Goal: Information Seeking & Learning: Learn about a topic

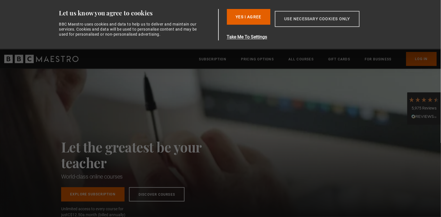
click at [298, 14] on button "Use necessary cookies only" at bounding box center [317, 19] width 85 height 16
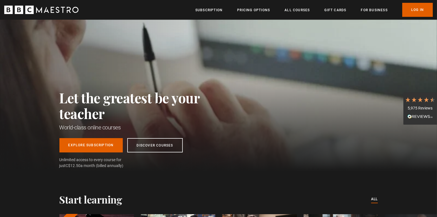
scroll to position [0, 73]
click at [209, 11] on link "Subscription" at bounding box center [208, 10] width 27 height 6
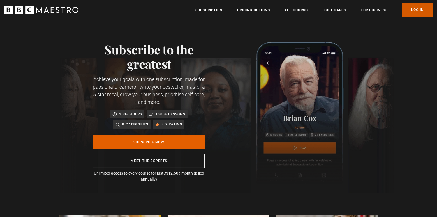
click at [416, 8] on link "Log In" at bounding box center [417, 10] width 31 height 14
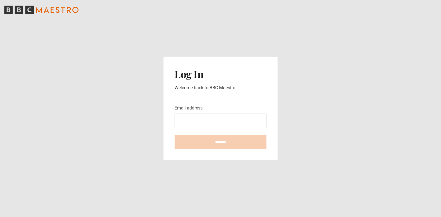
type input "**********"
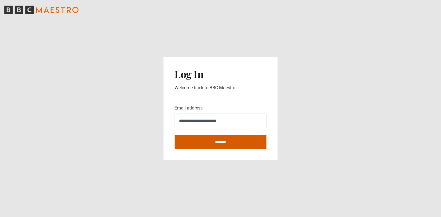
click at [217, 142] on input "********" at bounding box center [221, 142] width 92 height 14
type input "**********"
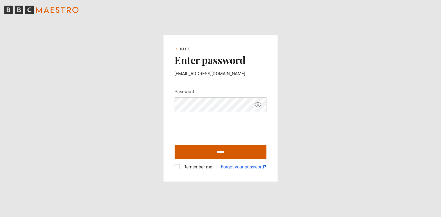
click at [223, 154] on input "******" at bounding box center [221, 152] width 92 height 14
type input "**********"
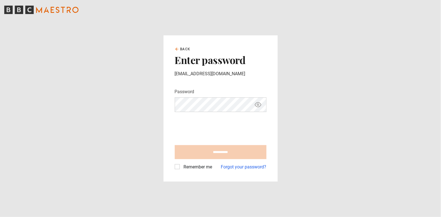
click at [181, 166] on label "Remember me" at bounding box center [196, 166] width 31 height 7
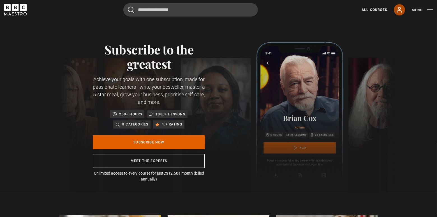
click at [398, 10] on icon at bounding box center [399, 9] width 7 height 7
click at [399, 10] on icon at bounding box center [399, 9] width 7 height 7
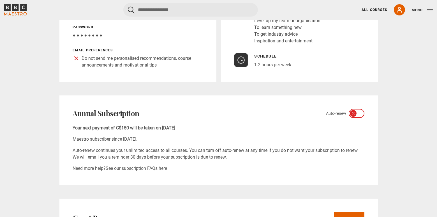
scroll to position [123, 0]
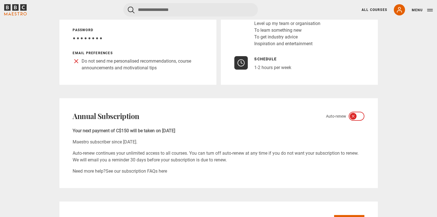
click at [356, 121] on div at bounding box center [357, 116] width 16 height 9
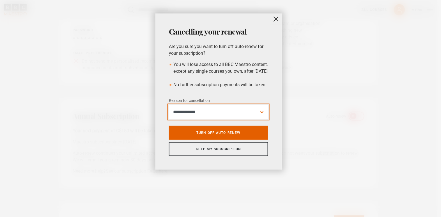
click at [231, 119] on select "**********" at bounding box center [218, 112] width 99 height 14
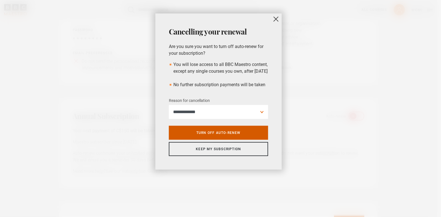
click at [214, 140] on link "Turn off auto-renew" at bounding box center [218, 133] width 99 height 14
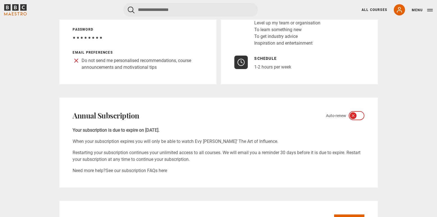
scroll to position [0, 0]
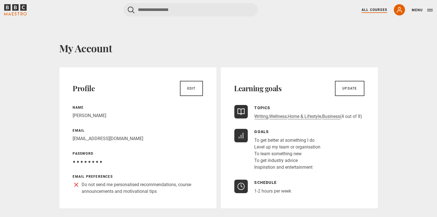
click at [378, 10] on link "All Courses" at bounding box center [375, 9] width 26 height 5
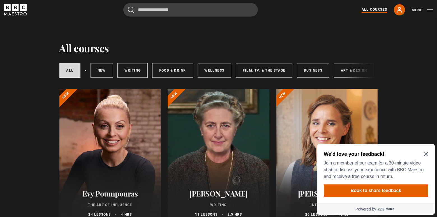
click at [426, 152] on icon "Close Maze Prompt" at bounding box center [425, 153] width 4 height 4
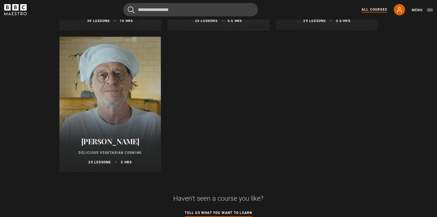
scroll to position [2171, 0]
click at [399, 10] on icon at bounding box center [399, 9] width 7 height 7
click at [431, 11] on button "Menu" at bounding box center [422, 10] width 21 height 6
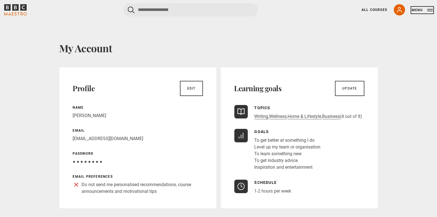
click at [428, 10] on button "Menu" at bounding box center [422, 10] width 21 height 6
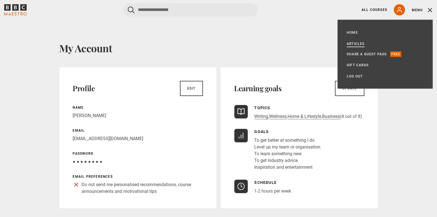
click at [355, 43] on link "Articles" at bounding box center [356, 44] width 18 height 6
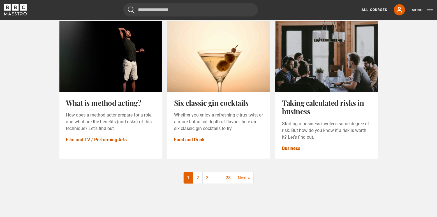
scroll to position [673, 0]
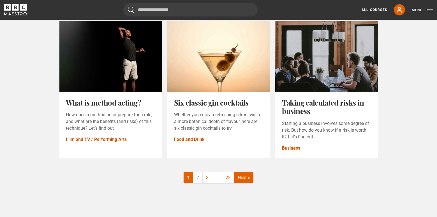
click at [243, 180] on link "Next »" at bounding box center [243, 177] width 19 height 11
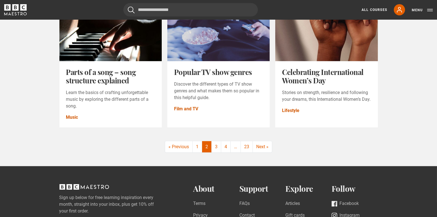
scroll to position [733, 0]
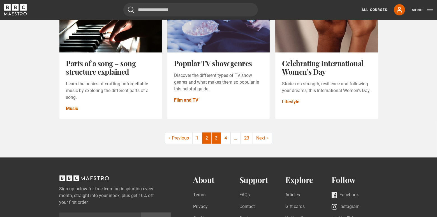
click at [219, 140] on link "3" at bounding box center [217, 137] width 10 height 11
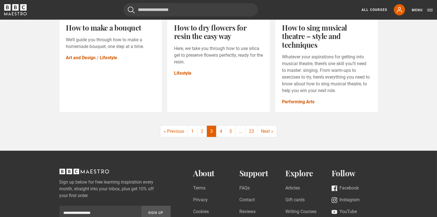
scroll to position [735, 0]
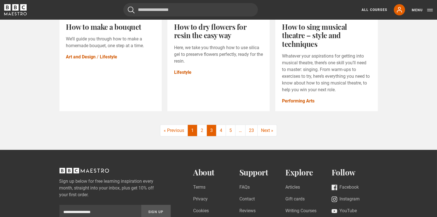
click at [191, 136] on link "1" at bounding box center [193, 130] width 10 height 11
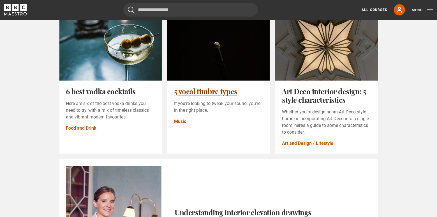
scroll to position [97, 0]
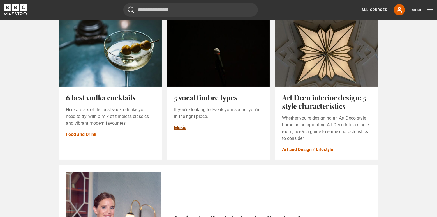
click at [184, 131] on link "Music" at bounding box center [180, 127] width 12 height 7
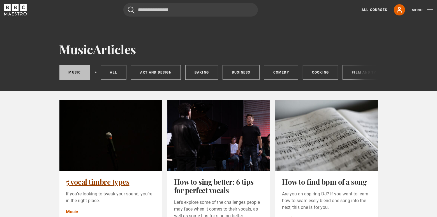
click at [129, 177] on link "5 vocal timbre types" at bounding box center [97, 182] width 63 height 10
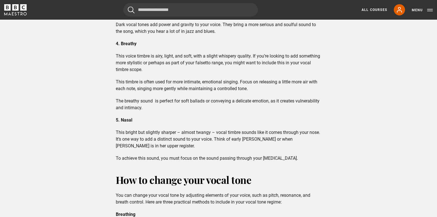
scroll to position [559, 0]
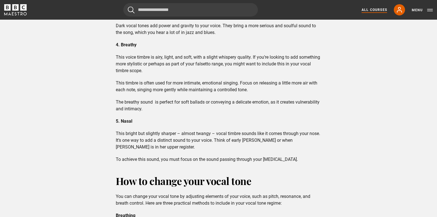
click at [374, 9] on link "All Courses" at bounding box center [375, 9] width 26 height 5
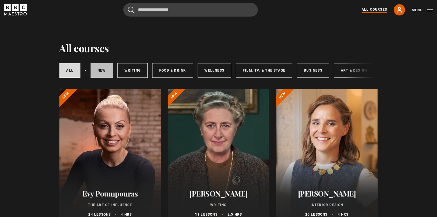
click at [98, 70] on link "New courses" at bounding box center [102, 70] width 22 height 15
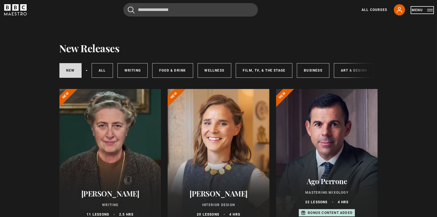
click at [418, 11] on button "Menu" at bounding box center [422, 10] width 21 height 6
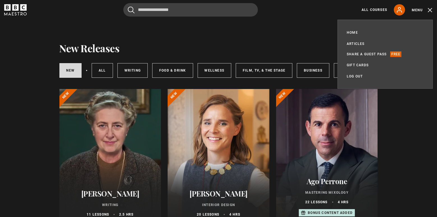
click at [291, 8] on div "Cancel Courses Previous courses Next courses Agatha Christie Writing 12 Related…" at bounding box center [218, 9] width 429 height 13
click at [429, 12] on button "Menu" at bounding box center [422, 10] width 21 height 6
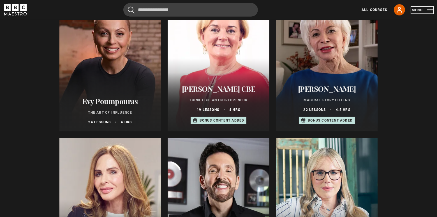
scroll to position [229, 0]
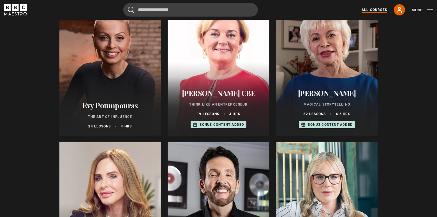
click at [378, 9] on link "All Courses" at bounding box center [375, 9] width 26 height 5
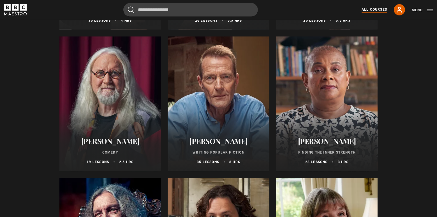
scroll to position [1331, 0]
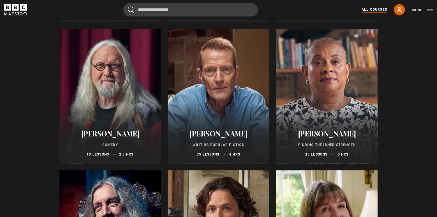
click at [342, 112] on div at bounding box center [327, 96] width 102 height 135
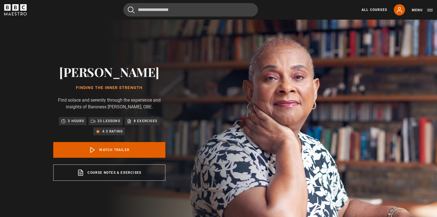
scroll to position [1, 0]
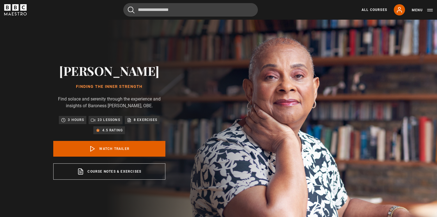
click at [129, 121] on icon at bounding box center [129, 120] width 4 height 4
click at [143, 121] on p "8 exercises" at bounding box center [146, 120] width 24 height 6
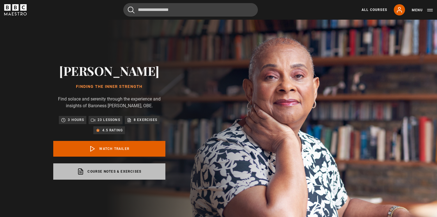
click at [107, 170] on link "Course notes & exercises opens in a new tab" at bounding box center [109, 171] width 112 height 16
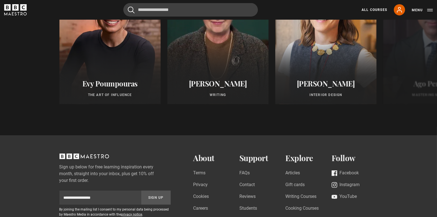
scroll to position [515, 0]
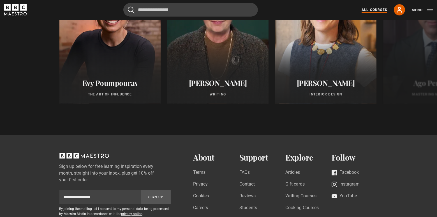
click at [374, 8] on link "All Courses" at bounding box center [375, 9] width 26 height 5
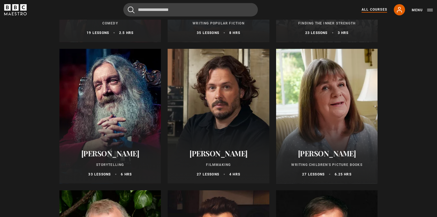
scroll to position [1453, 0]
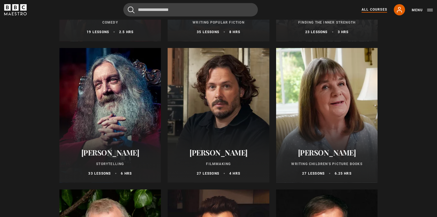
click at [116, 107] on div at bounding box center [110, 115] width 102 height 135
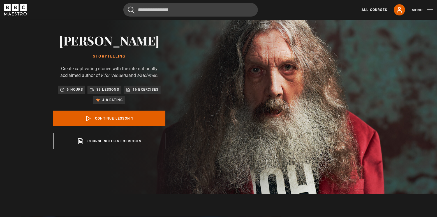
scroll to position [32, 0]
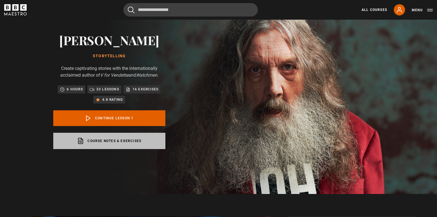
click at [133, 140] on link "Course notes & exercises opens in a new tab" at bounding box center [109, 141] width 112 height 16
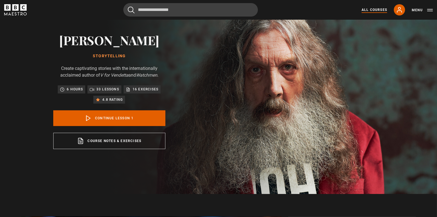
click at [379, 9] on link "All Courses" at bounding box center [375, 9] width 26 height 5
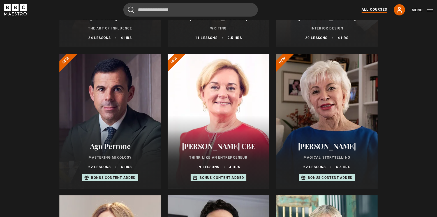
scroll to position [193, 0]
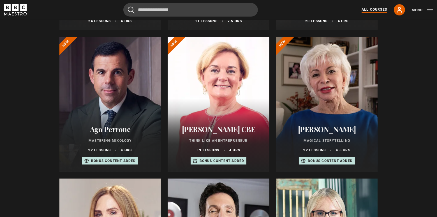
click at [236, 112] on div at bounding box center [219, 104] width 102 height 135
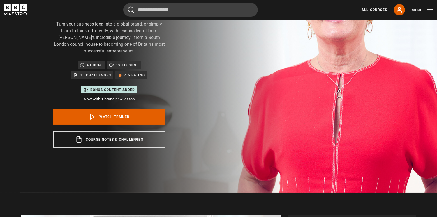
scroll to position [137, 0]
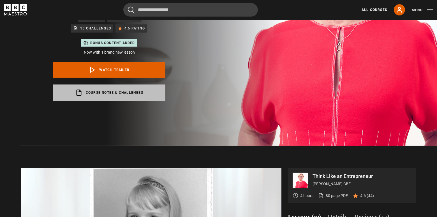
click at [122, 84] on link "Course notes & Challenges opens in a new tab" at bounding box center [109, 92] width 112 height 16
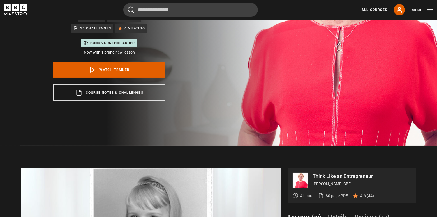
click at [361, 10] on div "All Courses My Account Search Menu" at bounding box center [394, 9] width 78 height 11
click at [368, 9] on link "All Courses" at bounding box center [375, 9] width 26 height 5
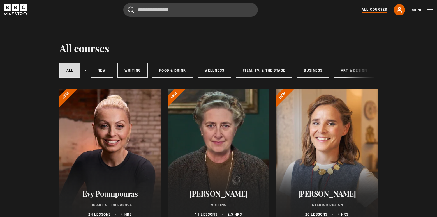
click at [378, 10] on link "All Courses" at bounding box center [375, 10] width 26 height 6
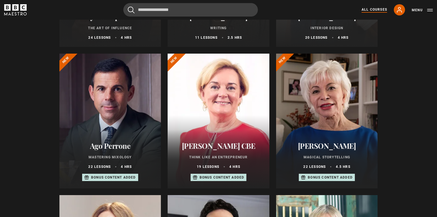
scroll to position [235, 0]
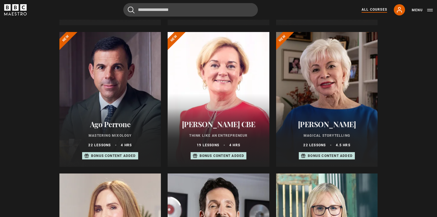
click at [323, 128] on h2 "[PERSON_NAME]" at bounding box center [327, 124] width 88 height 9
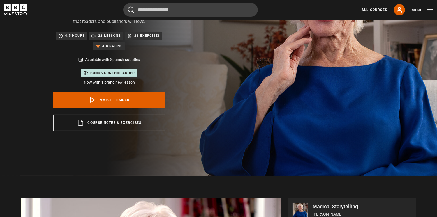
scroll to position [117, 0]
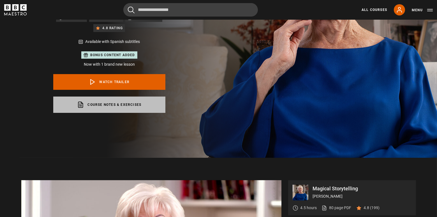
click at [115, 104] on link "Course notes & exercises opens in a new tab" at bounding box center [109, 104] width 112 height 16
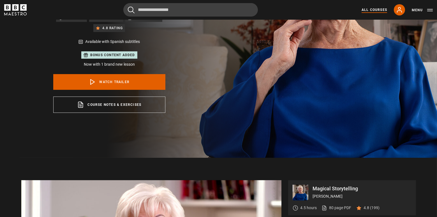
click at [372, 11] on link "All Courses" at bounding box center [375, 9] width 26 height 5
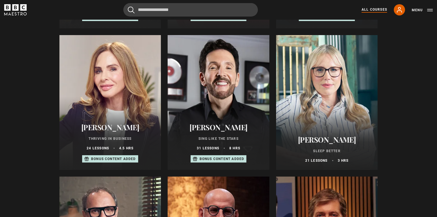
scroll to position [335, 0]
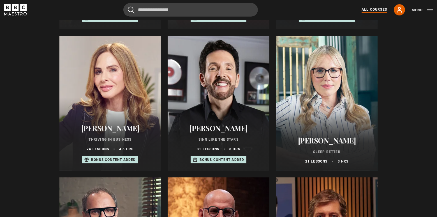
click at [115, 116] on div at bounding box center [110, 103] width 102 height 135
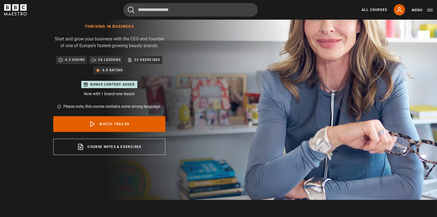
scroll to position [68, 0]
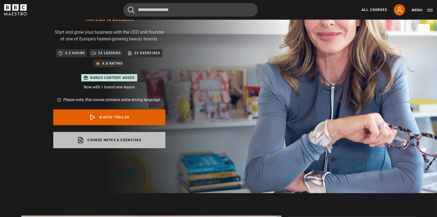
click at [113, 138] on link "Course notes & exercises opens in a new tab" at bounding box center [109, 140] width 112 height 16
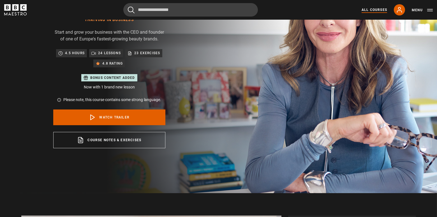
click at [374, 11] on link "All Courses" at bounding box center [375, 9] width 26 height 5
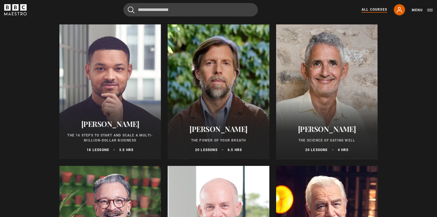
scroll to position [631, 0]
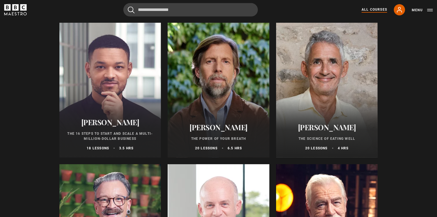
click at [224, 88] on div at bounding box center [219, 90] width 102 height 135
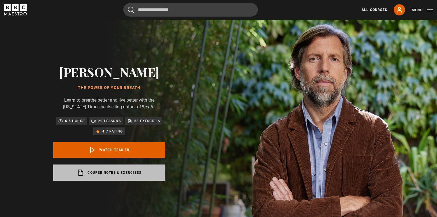
click at [98, 170] on link "Course notes & exercises opens in a new tab" at bounding box center [109, 172] width 112 height 16
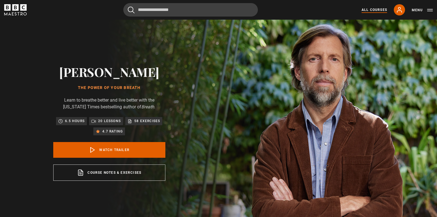
click at [369, 9] on link "All Courses" at bounding box center [375, 9] width 26 height 5
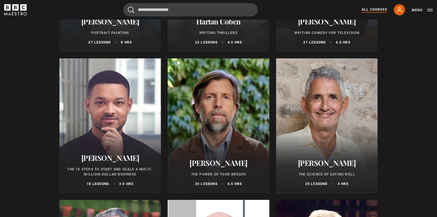
scroll to position [597, 0]
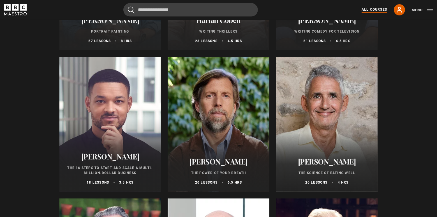
click at [129, 122] on div at bounding box center [110, 124] width 102 height 135
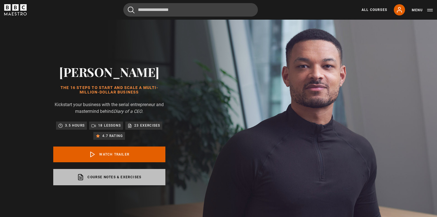
click at [121, 177] on link "Course notes & exercises opens in a new tab" at bounding box center [109, 177] width 112 height 16
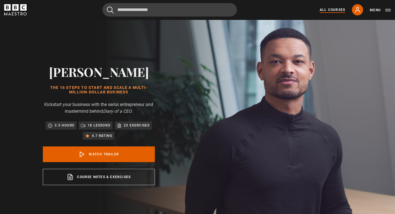
click at [324, 11] on link "All Courses" at bounding box center [333, 9] width 26 height 5
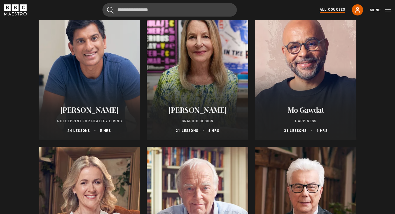
scroll to position [942, 0]
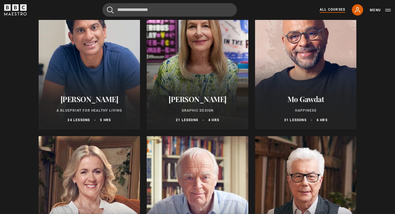
click at [305, 72] on div at bounding box center [306, 62] width 102 height 135
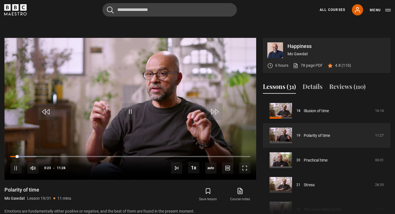
scroll to position [210, 0]
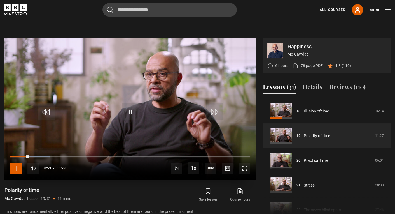
click at [17, 171] on span "Video Player" at bounding box center [15, 168] width 11 height 11
click at [334, 9] on link "All Courses" at bounding box center [333, 9] width 26 height 5
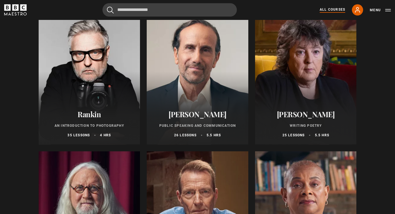
scroll to position [1208, 0]
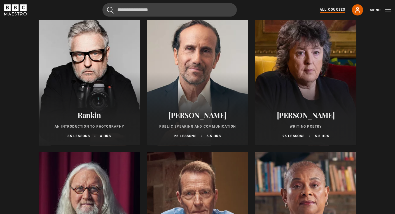
click at [86, 100] on div at bounding box center [90, 78] width 102 height 135
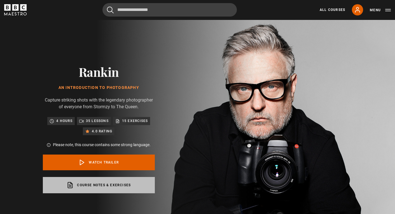
click at [107, 185] on link "Course notes & exercises opens in a new tab" at bounding box center [99, 185] width 112 height 16
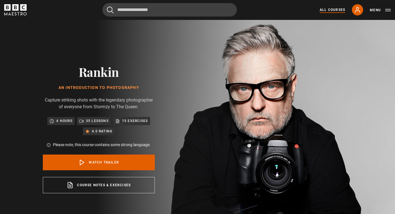
click at [338, 11] on link "All Courses" at bounding box center [333, 9] width 26 height 5
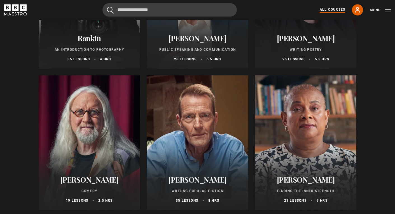
scroll to position [1310, 0]
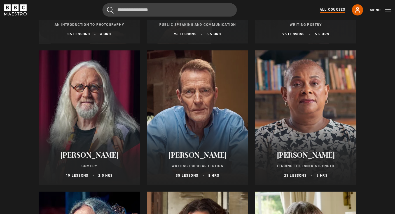
click at [105, 123] on div at bounding box center [90, 117] width 102 height 135
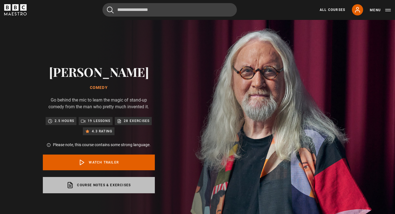
click at [106, 186] on link "Course notes & exercises opens in a new tab" at bounding box center [99, 185] width 112 height 16
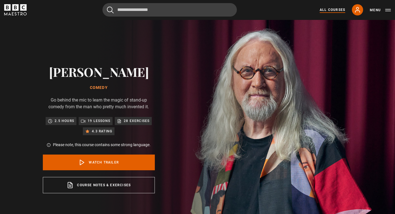
click at [338, 10] on link "All Courses" at bounding box center [333, 9] width 26 height 5
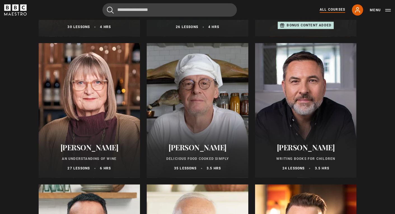
scroll to position [1883, 0]
click at [98, 137] on div at bounding box center [90, 110] width 102 height 135
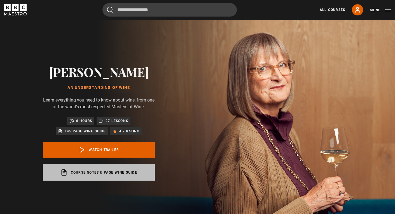
click at [102, 169] on link "Course notes & page wine guide opens in a new tab" at bounding box center [99, 172] width 112 height 16
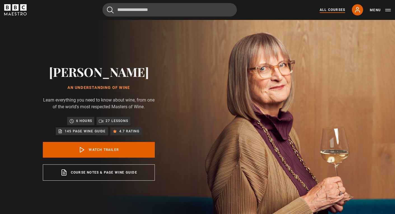
click at [335, 9] on link "All Courses" at bounding box center [333, 9] width 26 height 5
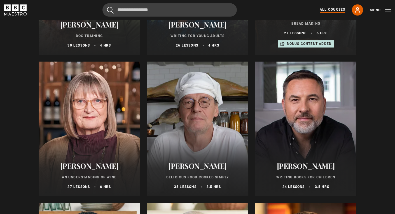
scroll to position [1865, 0]
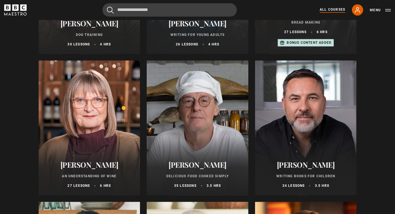
click at [219, 130] on div at bounding box center [198, 127] width 102 height 135
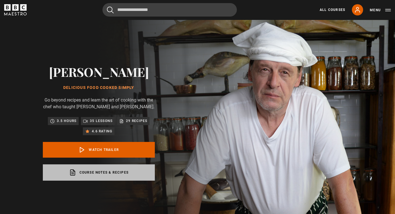
click at [121, 179] on link "Course notes & recipes opens in a new tab" at bounding box center [99, 172] width 112 height 16
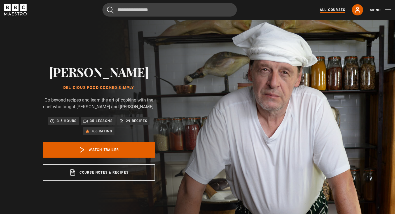
click at [332, 10] on link "All Courses" at bounding box center [333, 9] width 26 height 5
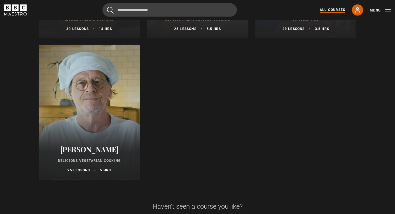
scroll to position [2164, 0]
